Goal: Transaction & Acquisition: Purchase product/service

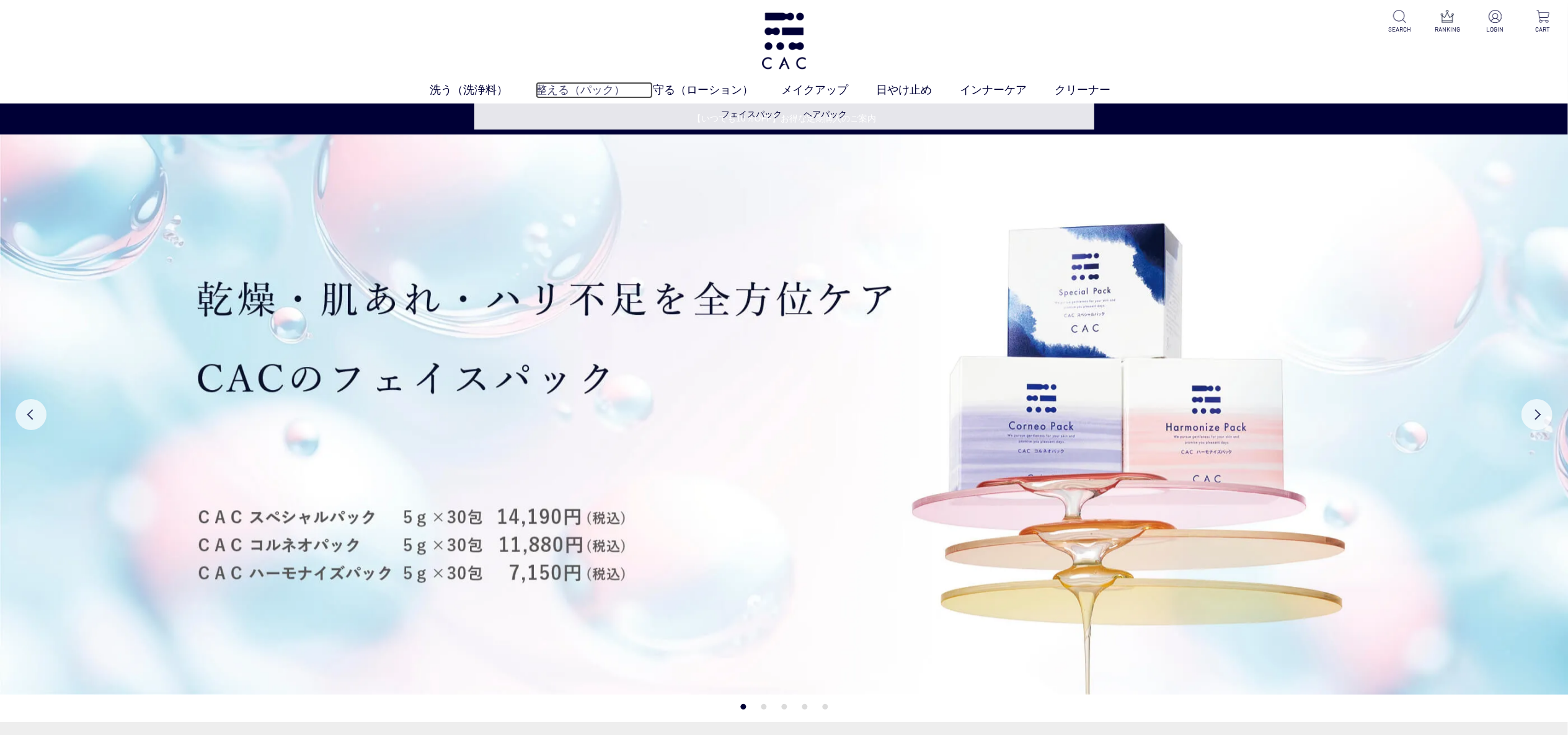
click at [574, 90] on link "整える（パック）" at bounding box center [594, 90] width 117 height 17
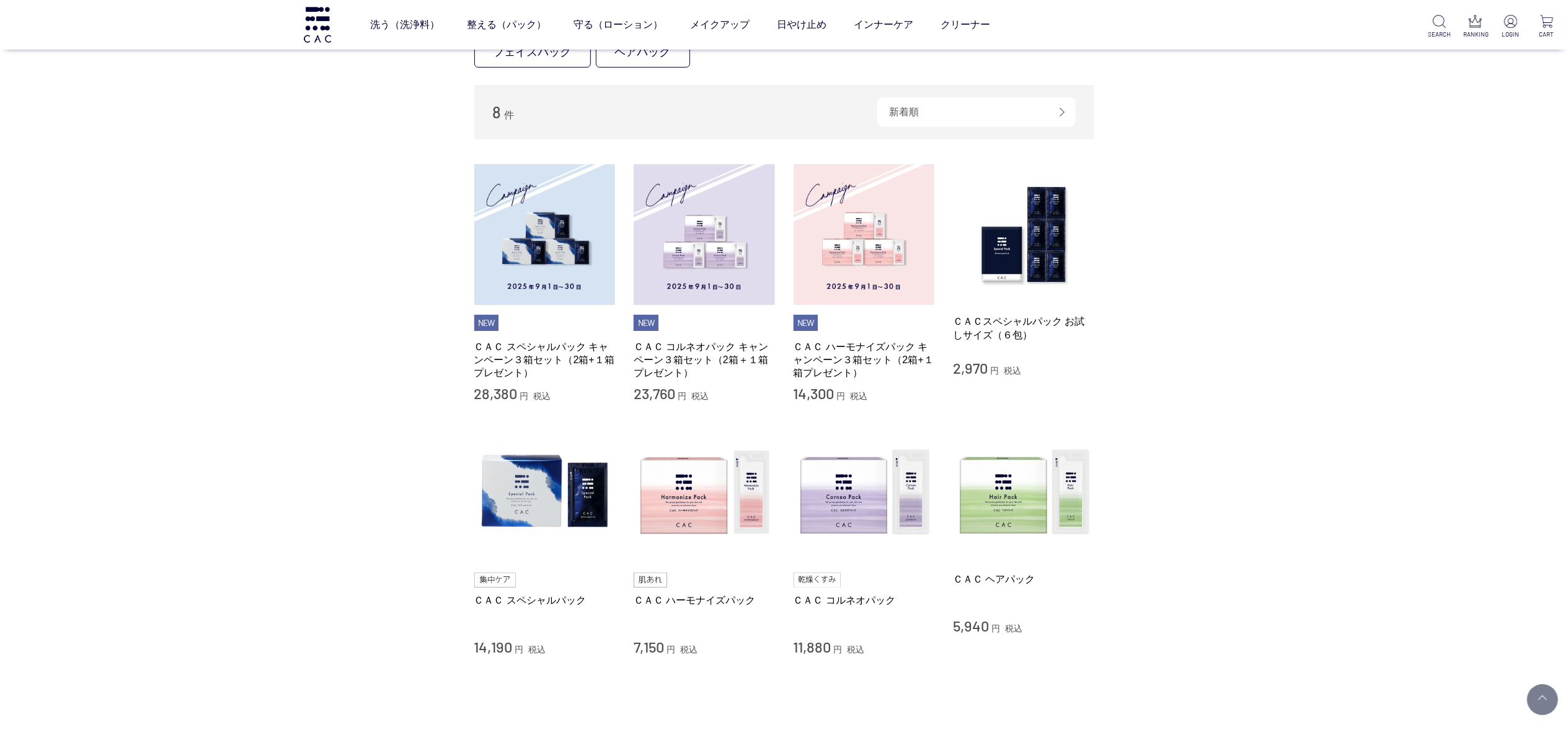
scroll to position [248, 0]
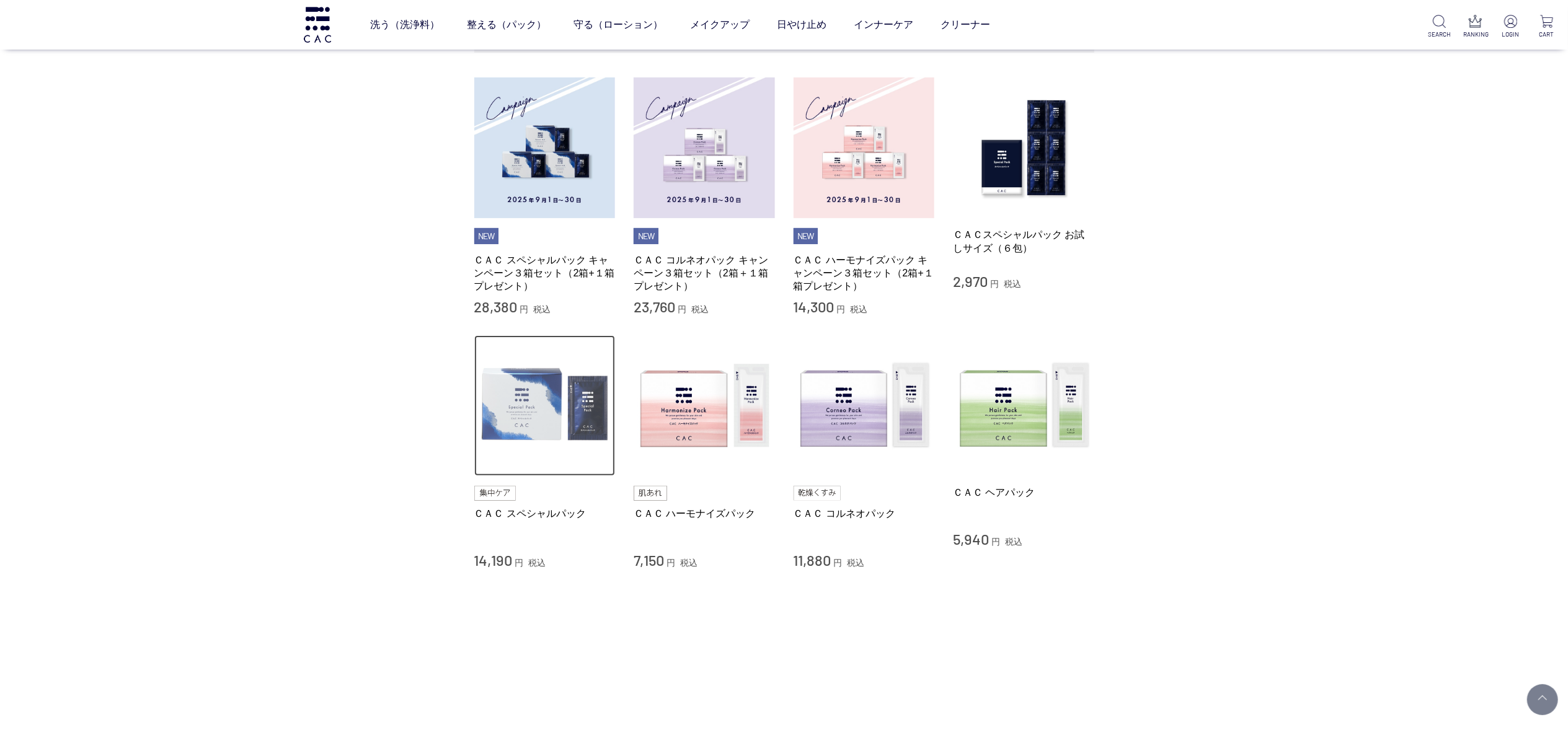
click at [539, 402] on img at bounding box center [545, 406] width 141 height 141
